Goal: Task Accomplishment & Management: Use online tool/utility

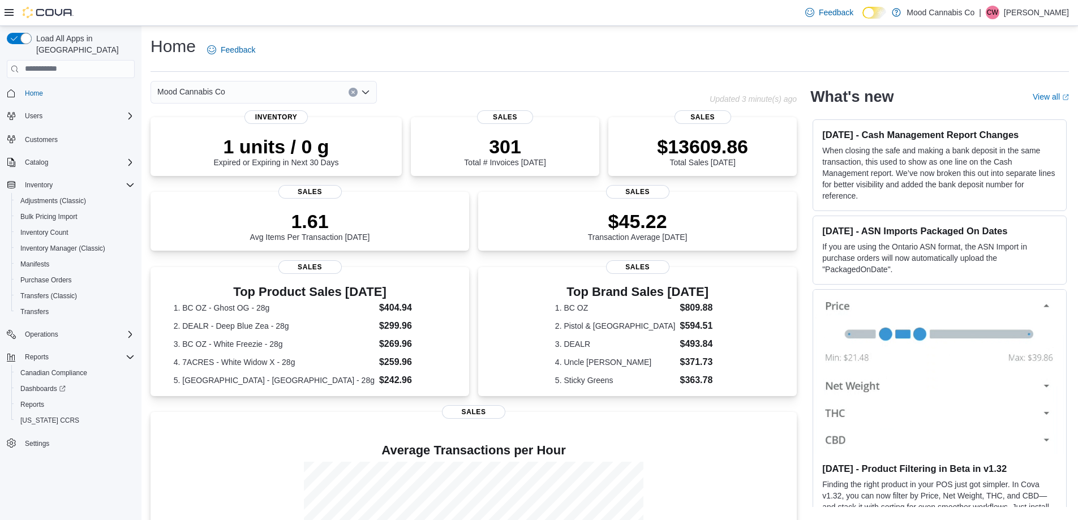
click at [366, 92] on icon "Open list of options" at bounding box center [365, 92] width 9 height 9
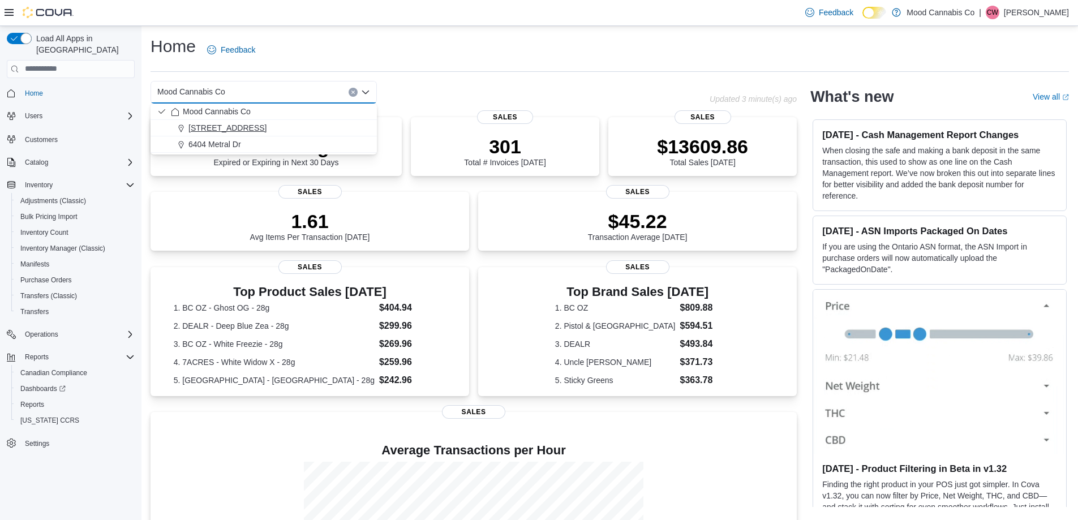
click at [234, 128] on span "[STREET_ADDRESS]" at bounding box center [227, 127] width 78 height 11
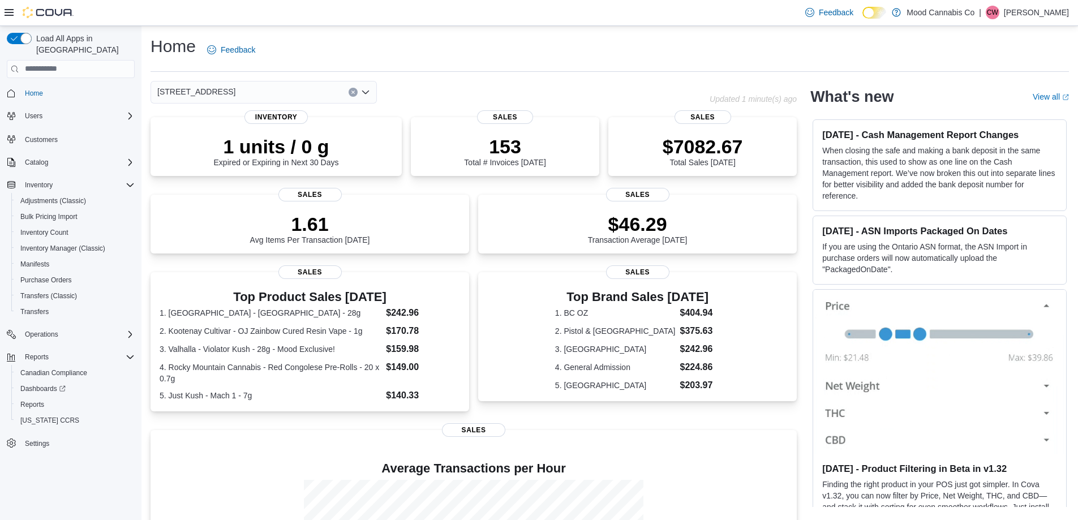
click at [367, 93] on icon "Open list of options" at bounding box center [365, 92] width 7 height 3
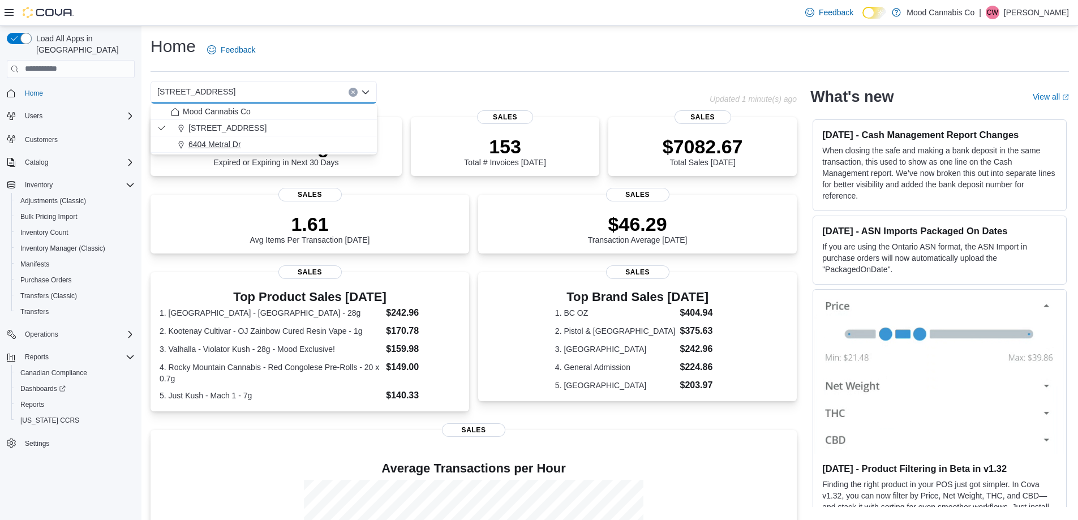
click at [222, 143] on span "6404 Metral Dr" at bounding box center [214, 144] width 53 height 11
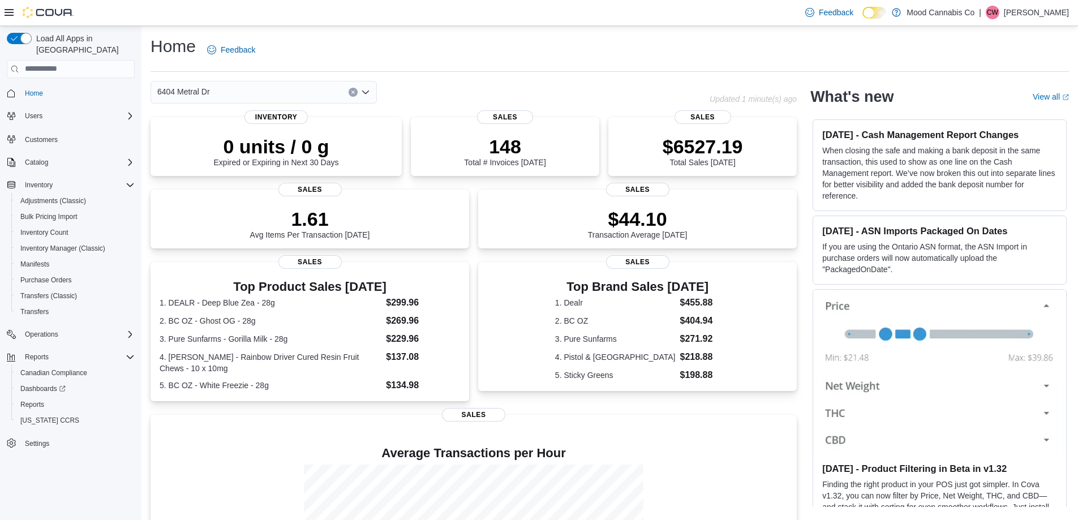
click at [367, 92] on icon "Open list of options" at bounding box center [365, 92] width 7 height 3
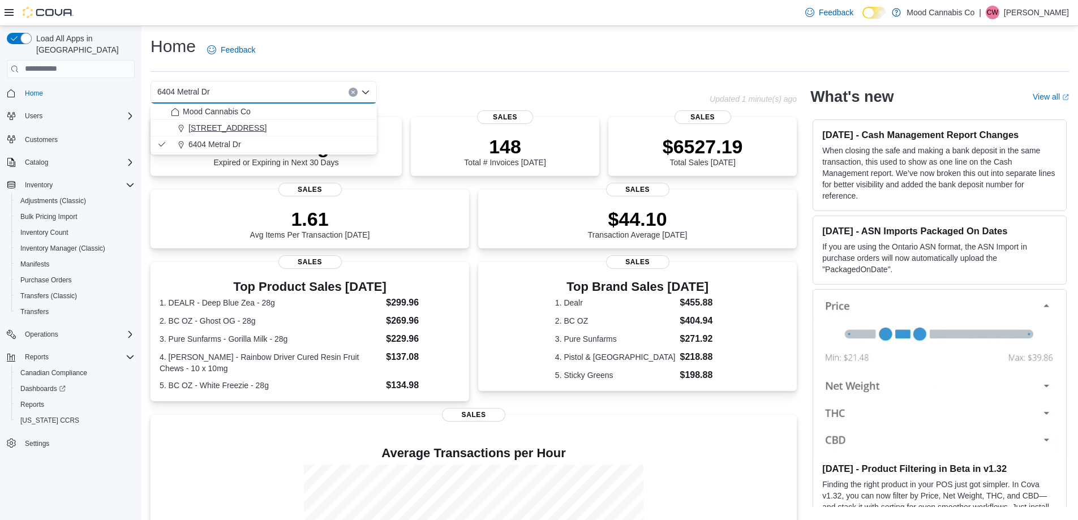
click at [219, 127] on span "[STREET_ADDRESS]" at bounding box center [227, 127] width 78 height 11
